Goal: Task Accomplishment & Management: Use online tool/utility

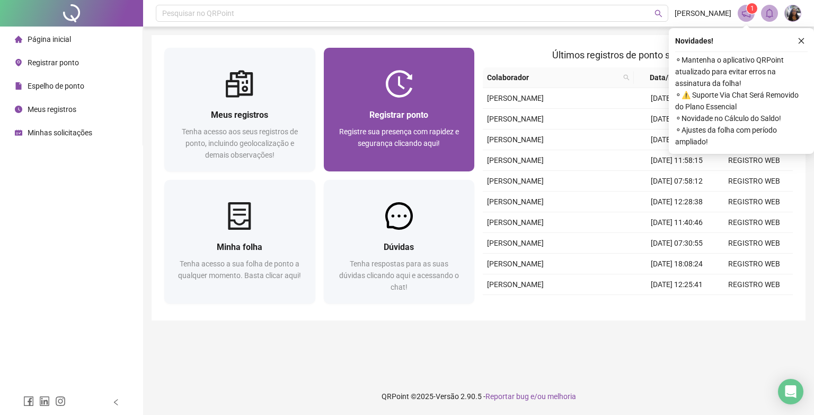
click at [411, 103] on div "Registrar ponto Registre sua presença com rapidez e segurança clicando aqui!" at bounding box center [399, 135] width 151 height 74
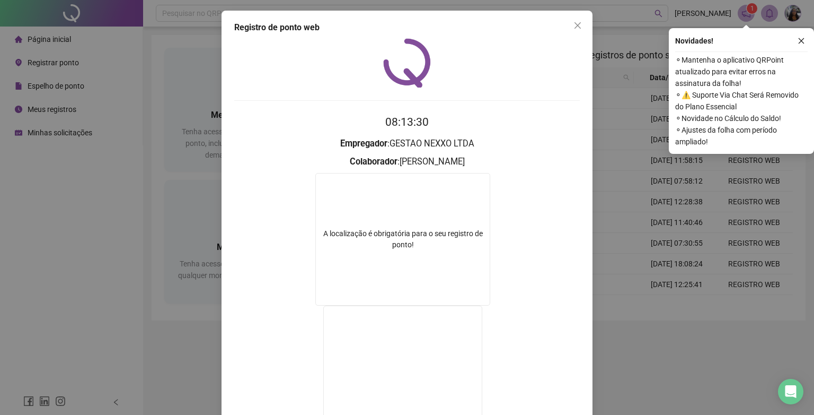
click at [494, 23] on div "Registro de ponto web" at bounding box center [407, 27] width 346 height 13
click at [350, 409] on video at bounding box center [402, 371] width 159 height 133
click at [576, 28] on icon "close" at bounding box center [578, 25] width 6 height 6
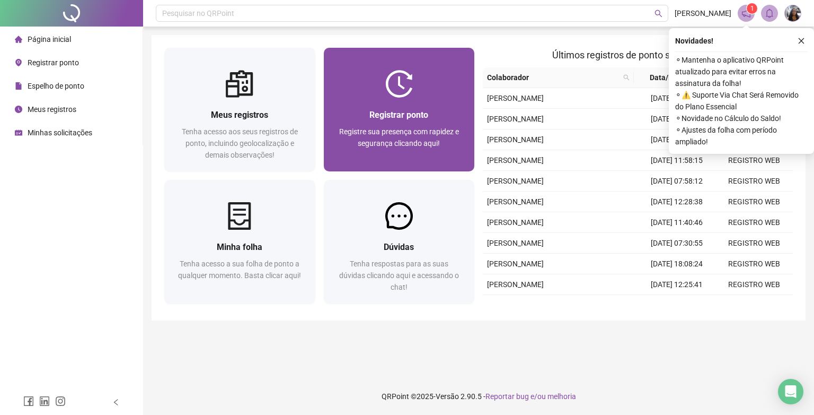
click at [428, 136] on div "Registre sua presença com rapidez e segurança clicando aqui!" at bounding box center [400, 143] width 126 height 35
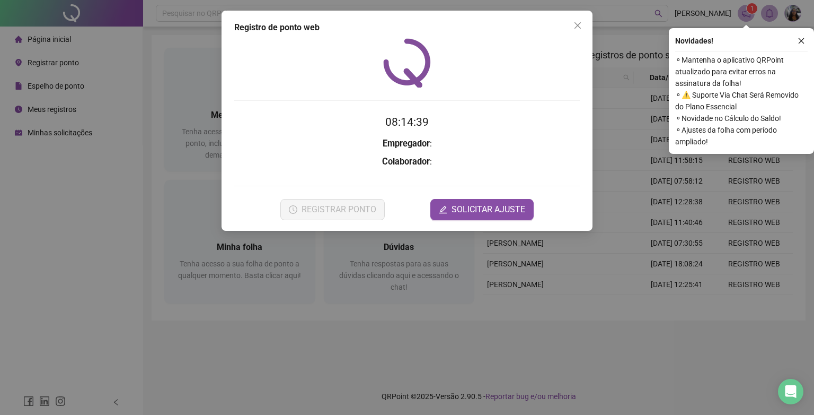
click at [580, 25] on icon "close" at bounding box center [578, 25] width 8 height 8
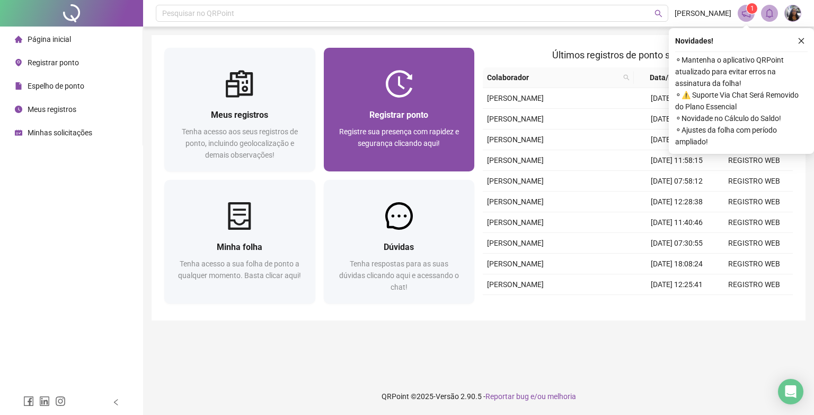
click at [376, 119] on span "Registrar ponto" at bounding box center [398, 115] width 59 height 10
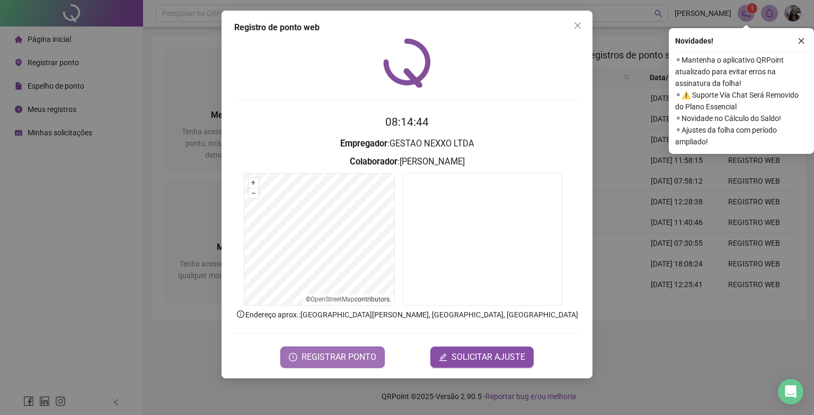
click at [329, 355] on span "REGISTRAR PONTO" at bounding box center [339, 356] width 75 height 13
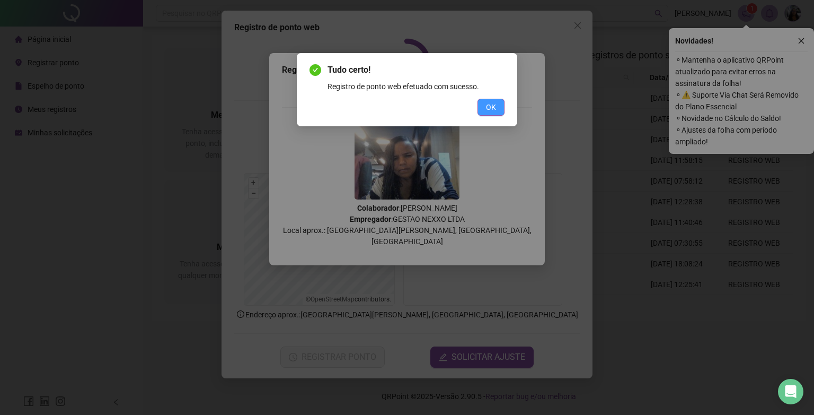
click at [496, 107] on button "OK" at bounding box center [491, 107] width 27 height 17
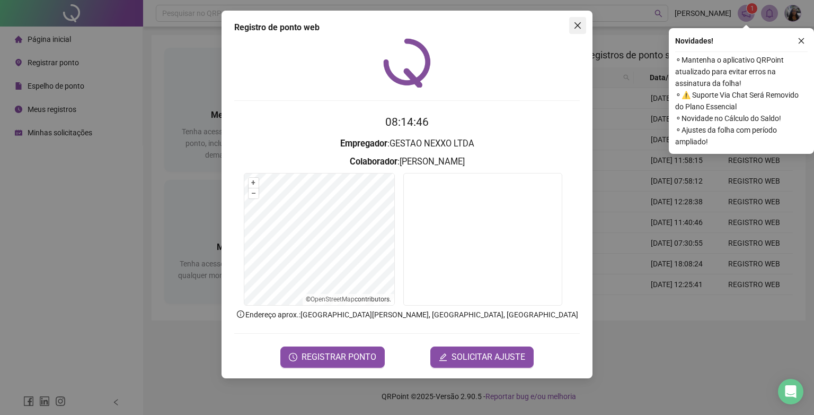
click at [580, 24] on icon "close" at bounding box center [578, 25] width 8 height 8
